Goal: Find specific page/section: Find specific page/section

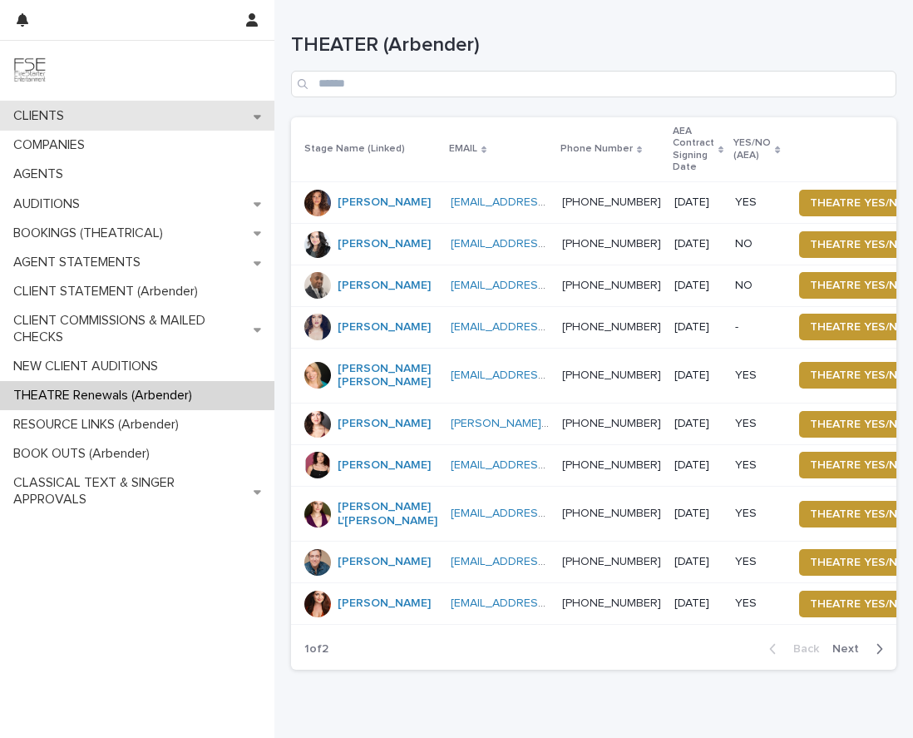
click at [44, 112] on p "CLIENTS" at bounding box center [42, 116] width 71 height 16
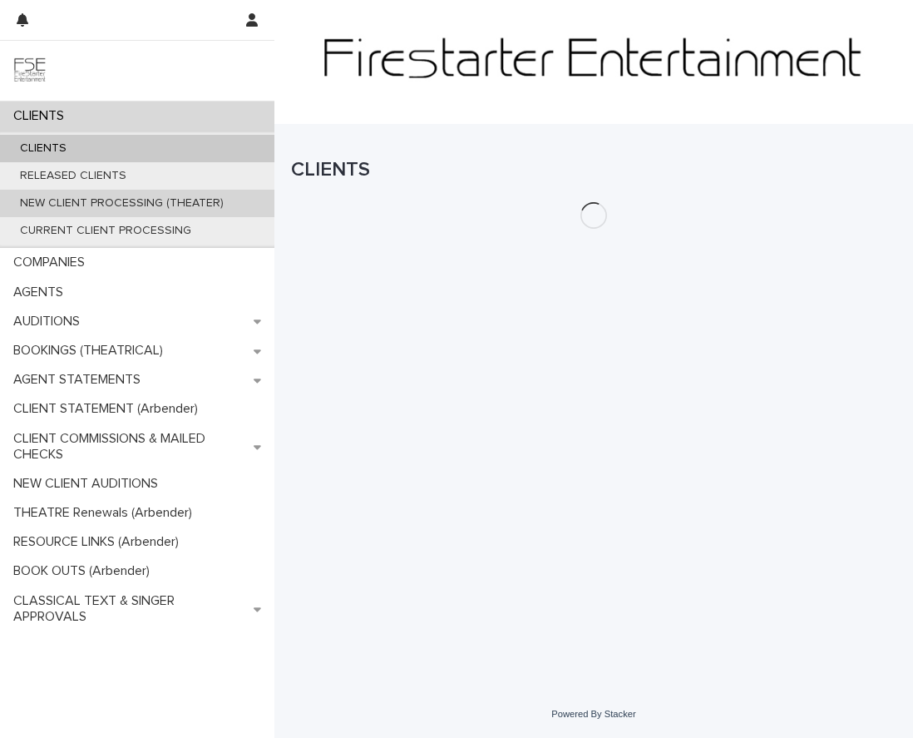
click at [67, 205] on p "NEW CLIENT PROCESSING (THEATER)" at bounding box center [122, 203] width 230 height 14
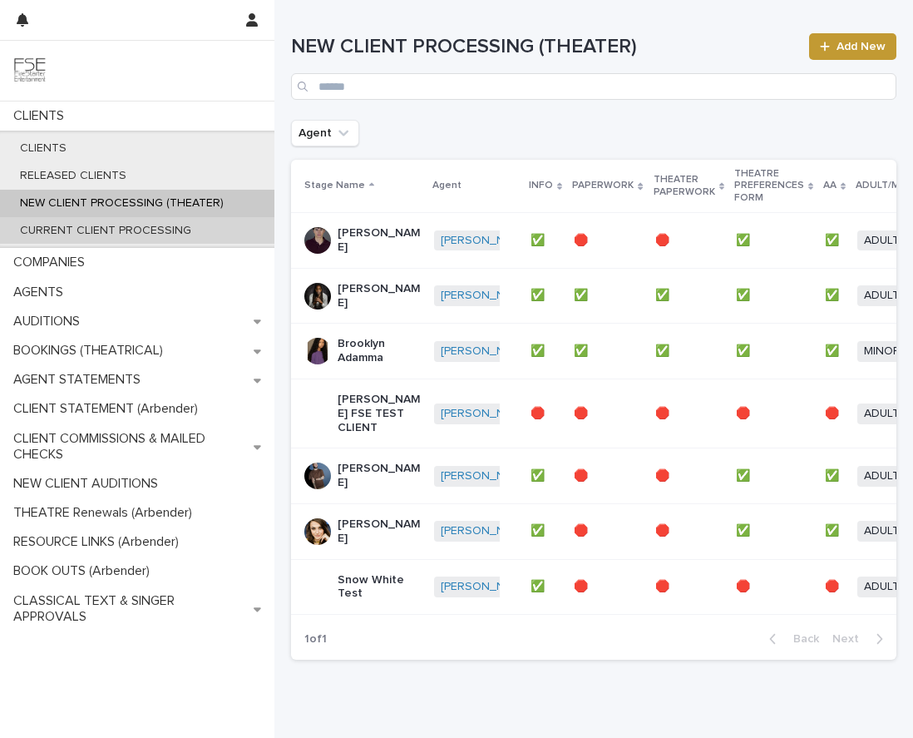
click at [142, 224] on p "CURRENT CLIENT PROCESSING" at bounding box center [106, 231] width 198 height 14
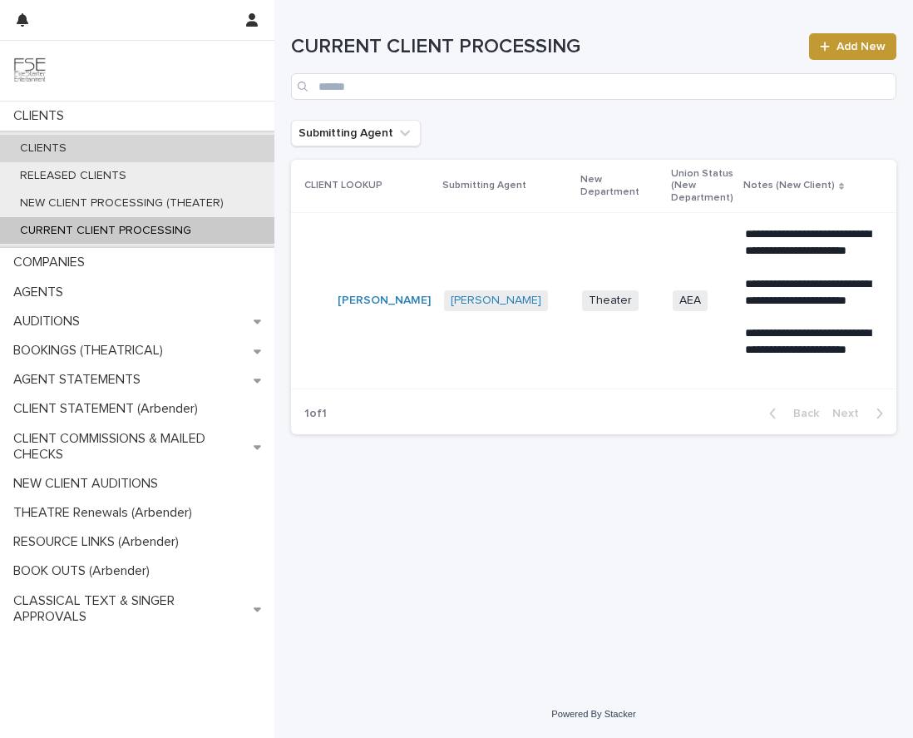
click at [46, 147] on p "CLIENTS" at bounding box center [43, 148] width 73 height 14
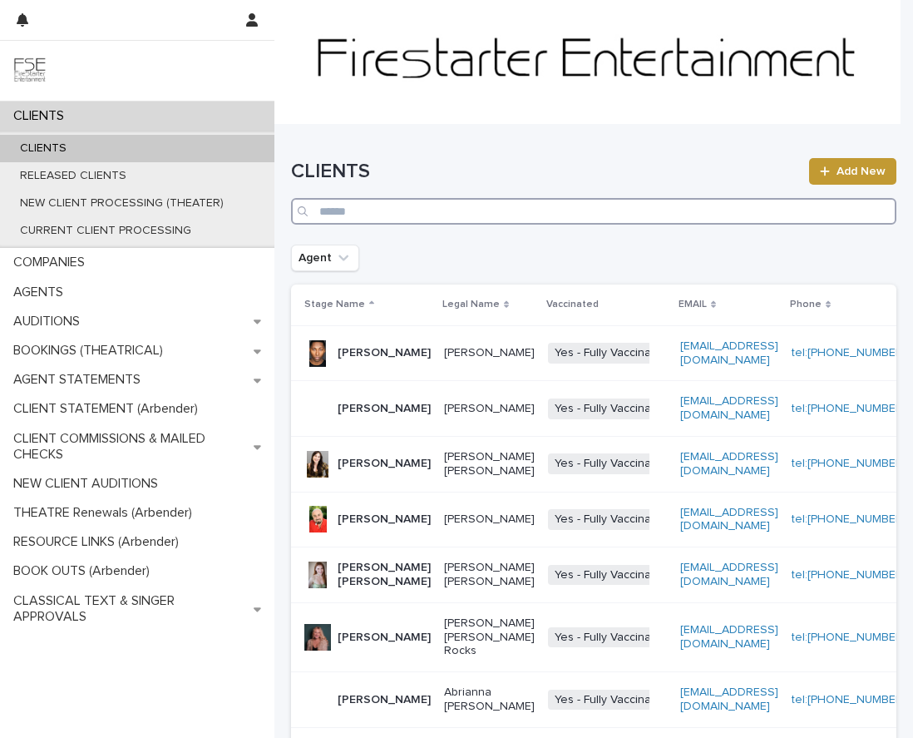
click at [427, 218] on input "Search" at bounding box center [593, 211] width 605 height 27
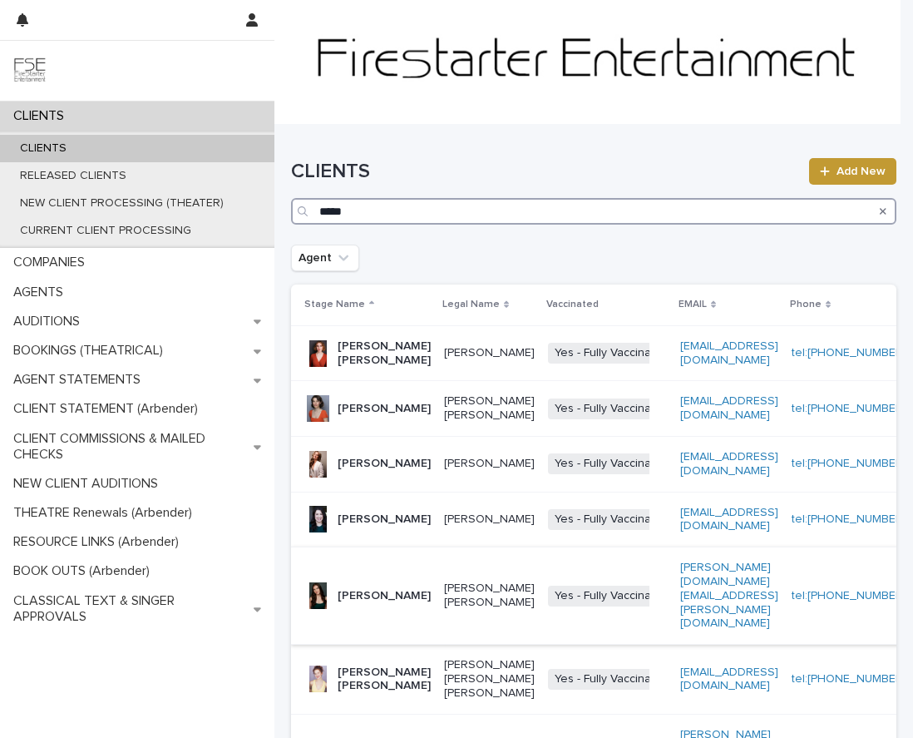
type input "****"
click at [381, 603] on p "[PERSON_NAME]" at bounding box center [384, 596] width 93 height 14
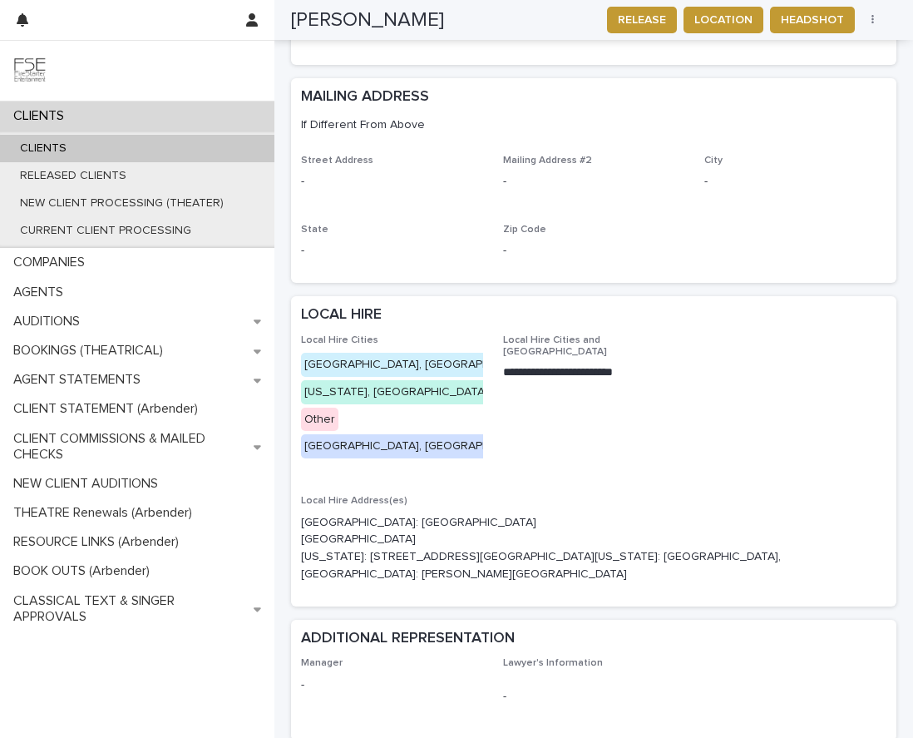
scroll to position [1331, 0]
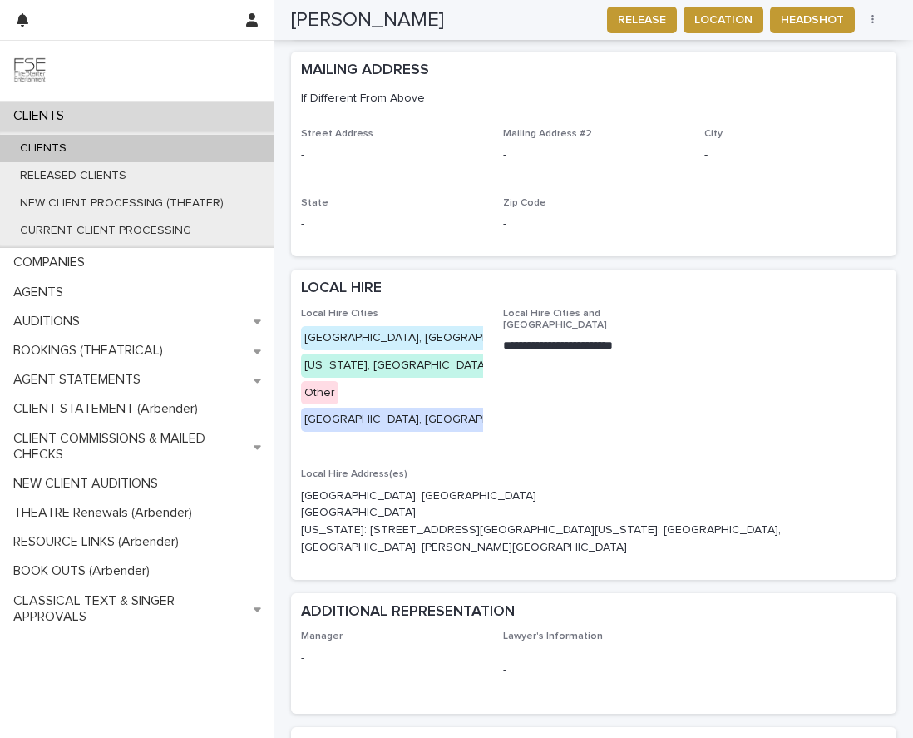
click at [566, 353] on span "**********" at bounding box center [594, 378] width 182 height 141
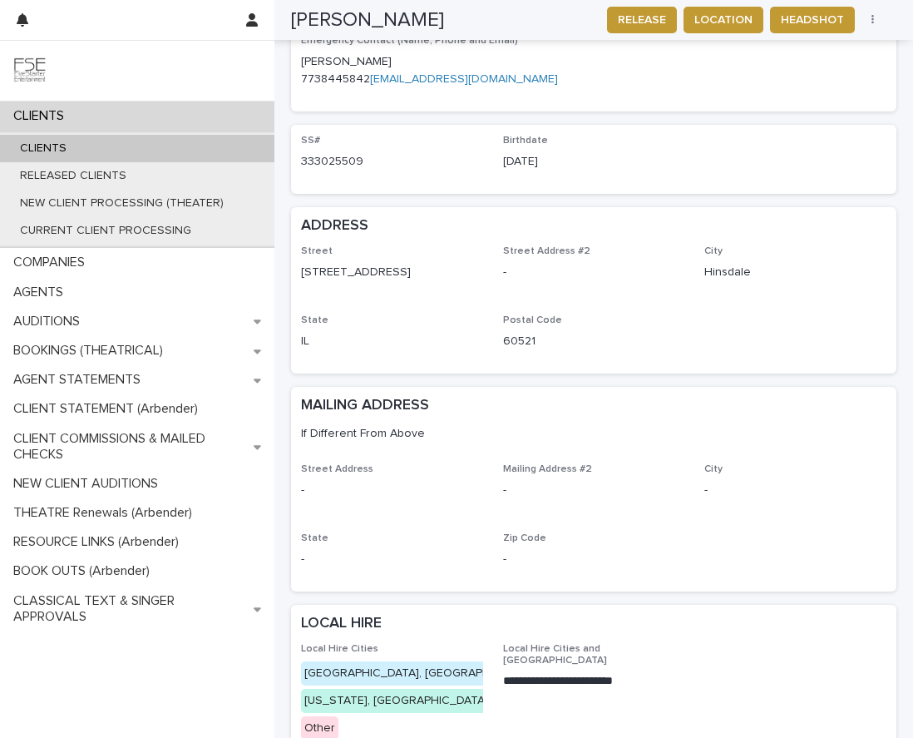
scroll to position [998, 0]
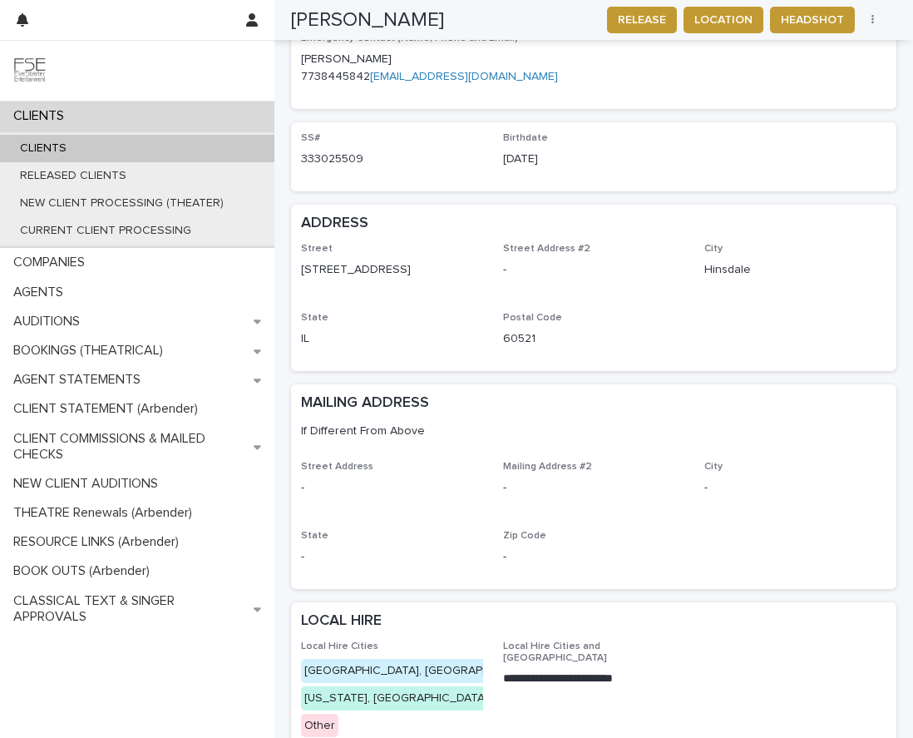
click at [762, 276] on div "Street [GEOGRAPHIC_DATA] Address #2 - City [GEOGRAPHIC_DATA] [US_STATE] Postal …" at bounding box center [593, 302] width 585 height 118
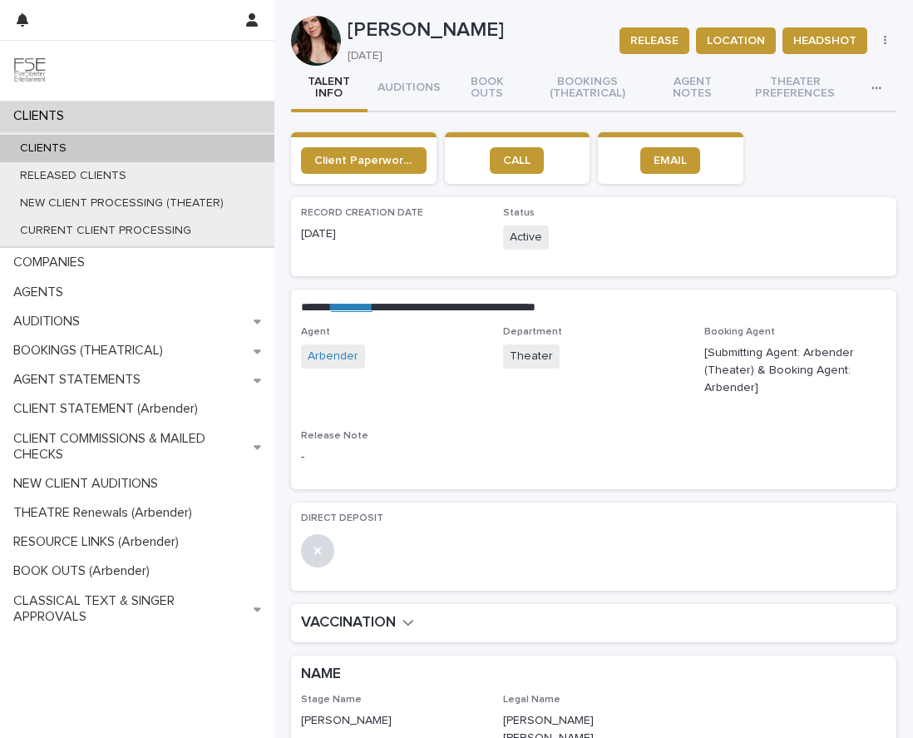
scroll to position [0, 0]
